Goal: Information Seeking & Learning: Learn about a topic

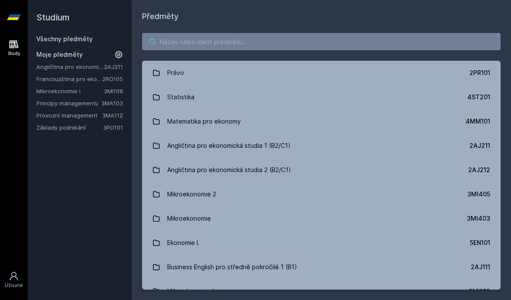
click at [180, 45] on input "search" at bounding box center [321, 41] width 359 height 17
click at [140, 33] on div "Právo 2PR101 Statistika 4ST201 Matematika pro ekonomy 4MM101 Angličtina pro eko…" at bounding box center [321, 161] width 379 height 277
click at [19, 47] on link "Study" at bounding box center [14, 48] width 24 height 26
click at [111, 55] on div "Moje předměty" at bounding box center [79, 54] width 87 height 9
click at [49, 40] on link "Všechny předměty" at bounding box center [64, 38] width 56 height 7
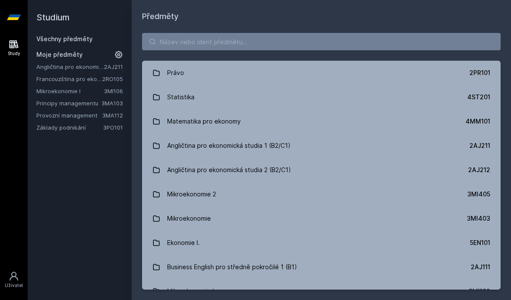
click at [91, 103] on link "Principy managementu" at bounding box center [68, 103] width 65 height 9
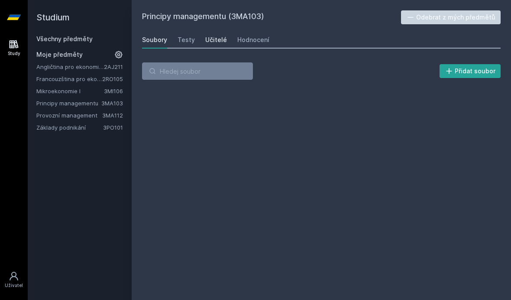
click at [211, 43] on div "Učitelé" at bounding box center [216, 40] width 22 height 9
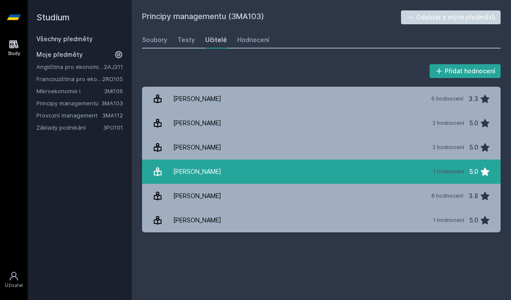
click at [188, 167] on div "[PERSON_NAME]" at bounding box center [197, 171] width 48 height 17
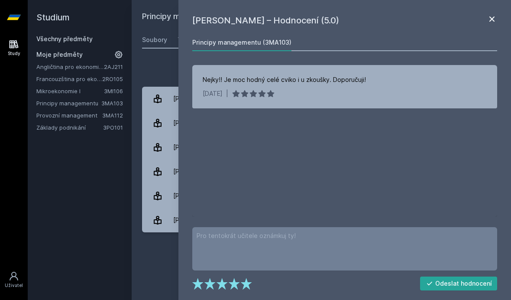
click at [491, 17] on icon at bounding box center [492, 19] width 10 height 10
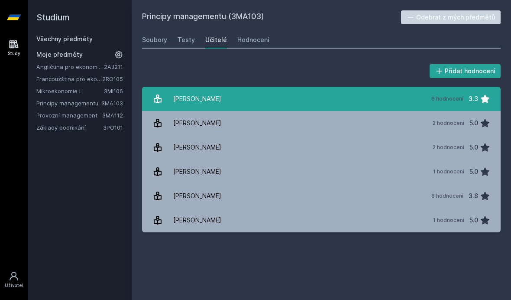
click at [312, 106] on link "[PERSON_NAME] 6 hodnocení 3.3" at bounding box center [321, 99] width 359 height 24
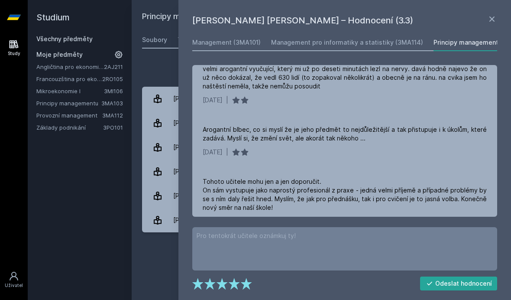
scroll to position [272, 0]
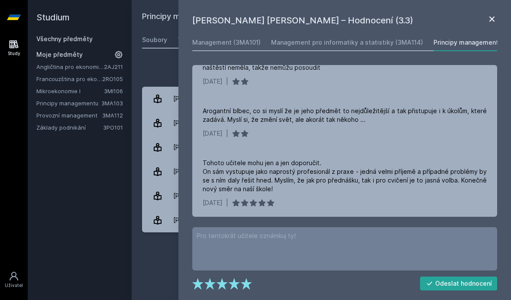
click at [488, 22] on icon at bounding box center [492, 19] width 10 height 10
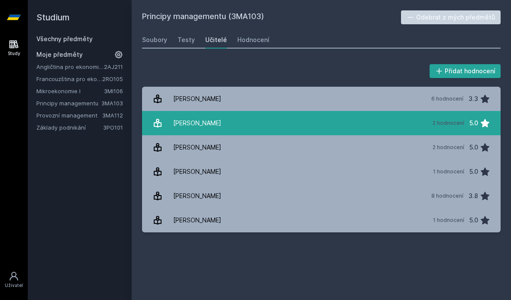
click at [283, 120] on link "[PERSON_NAME] 2 hodnocení 5.0" at bounding box center [321, 123] width 359 height 24
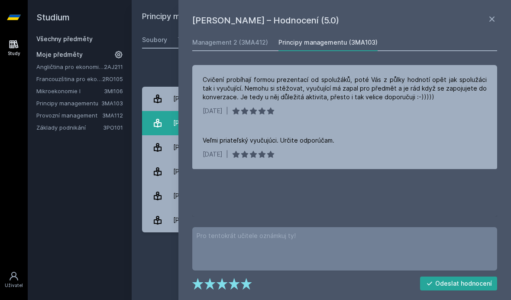
click at [155, 111] on link "[PERSON_NAME] 2 hodnocení 5.0" at bounding box center [321, 123] width 359 height 24
click at [490, 21] on icon at bounding box center [491, 18] width 5 height 5
